Goal: Task Accomplishment & Management: Complete application form

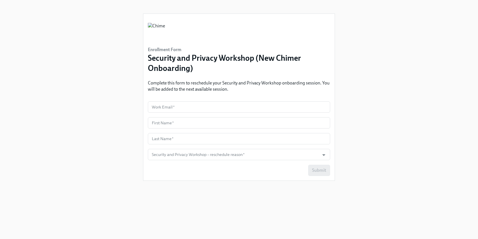
click at [212, 107] on input "text" at bounding box center [239, 106] width 182 height 11
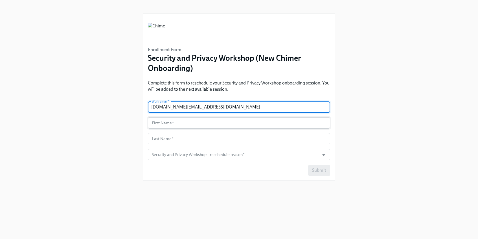
type input "[DOMAIN_NAME][EMAIL_ADDRESS][DOMAIN_NAME]"
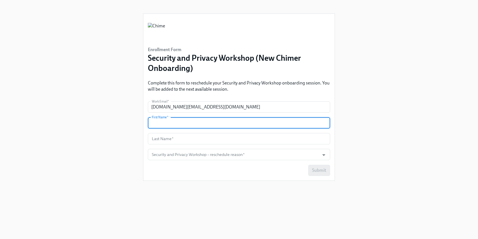
click at [193, 125] on input "text" at bounding box center [239, 122] width 182 height 11
type input "J"
type input "[PERSON_NAME]"
click at [191, 138] on input "text" at bounding box center [239, 138] width 182 height 11
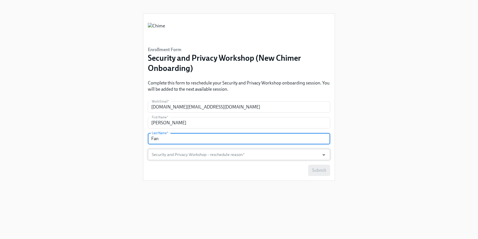
type input "Fan"
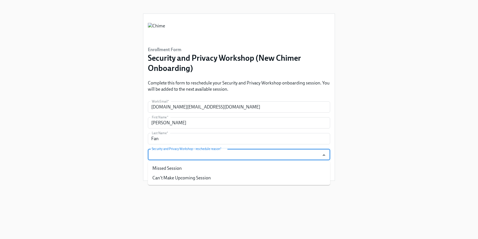
click at [189, 158] on input "Security and Privacy Workshop – reschedule reason   *" at bounding box center [234, 154] width 166 height 11
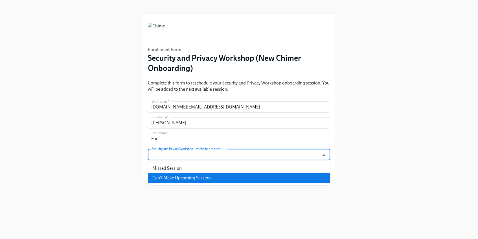
click at [188, 177] on li "Can't Make Upcoming Session" at bounding box center [239, 178] width 182 height 10
type input "Can't Make Upcoming Session"
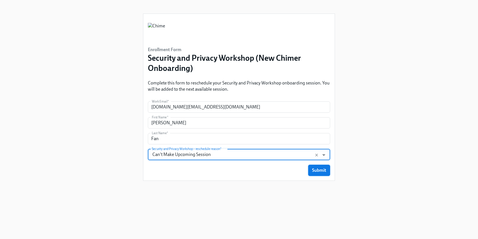
click at [324, 172] on span "Submit" at bounding box center [319, 170] width 14 height 6
